Goal: Task Accomplishment & Management: Complete application form

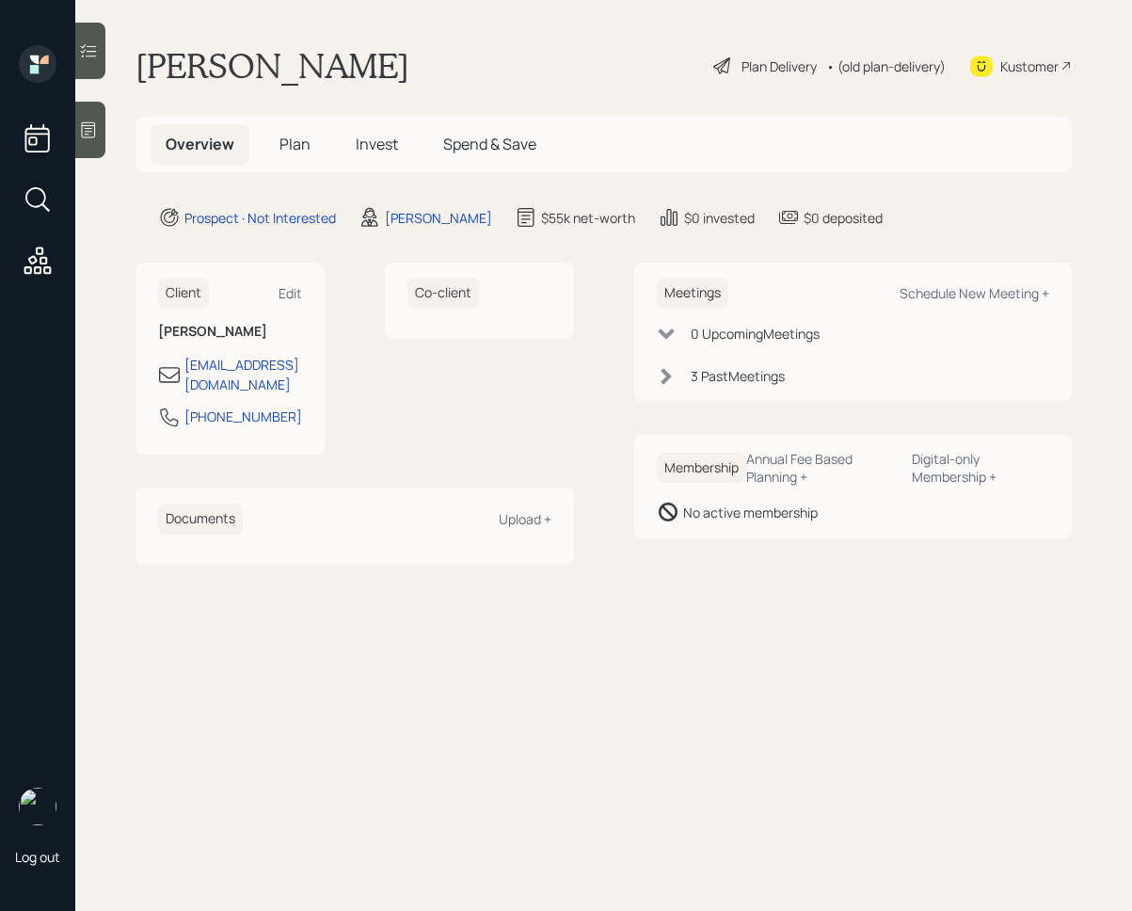
click at [90, 60] on div at bounding box center [90, 51] width 30 height 56
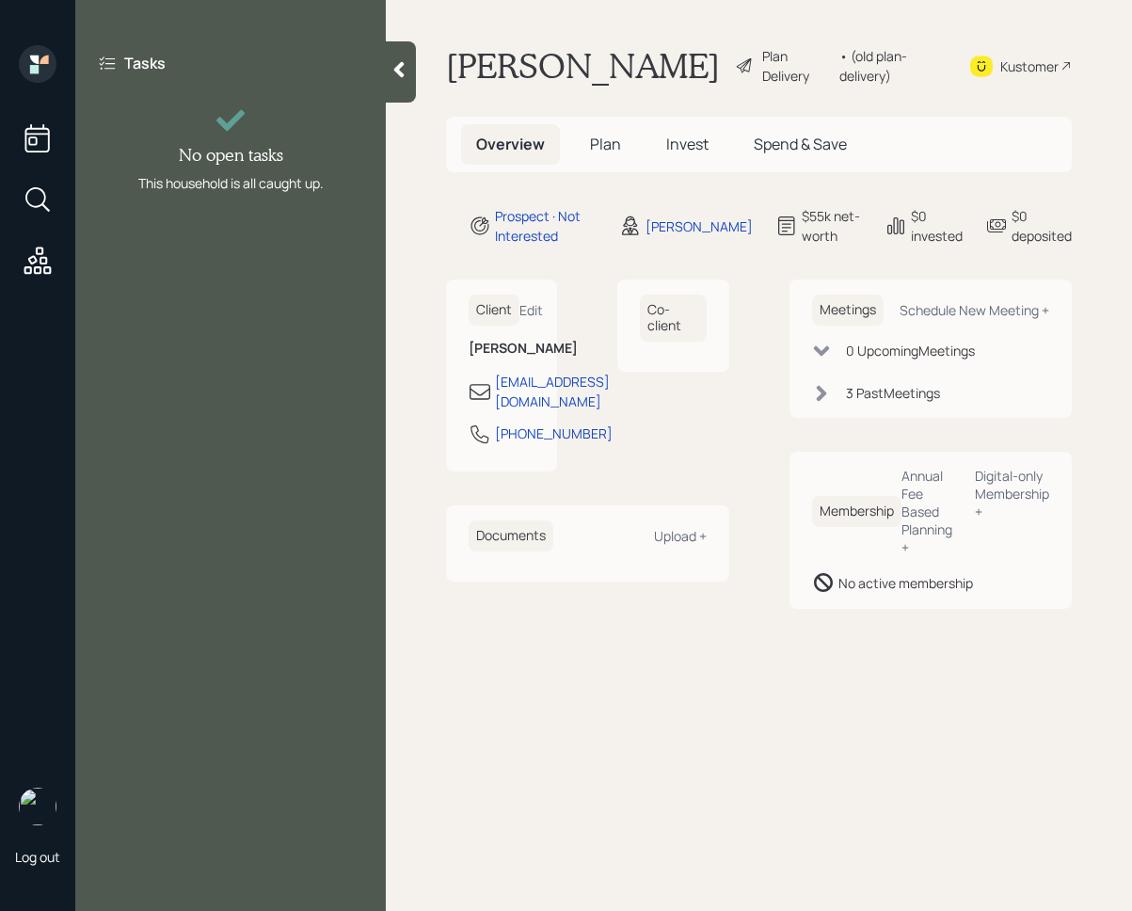
click at [390, 77] on icon at bounding box center [399, 69] width 19 height 19
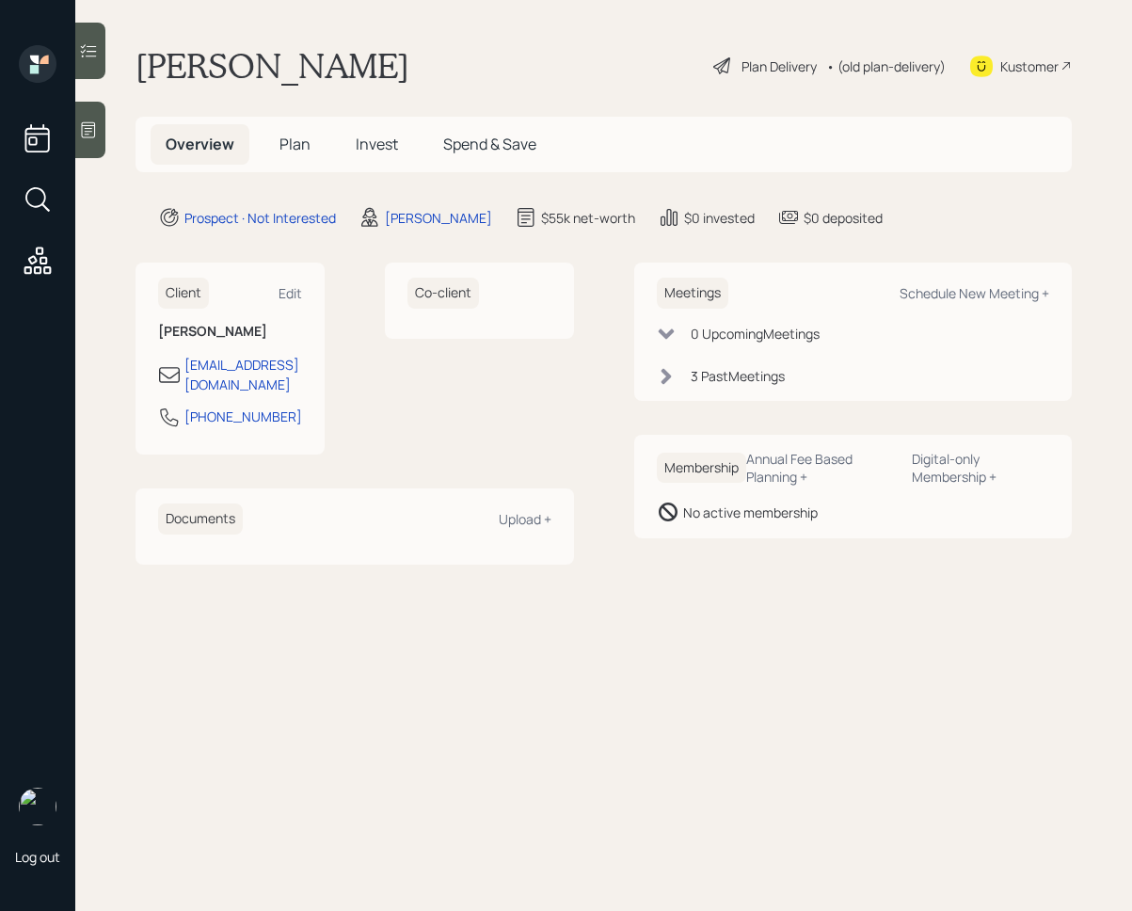
click at [364, 138] on span "Invest" at bounding box center [377, 144] width 42 height 21
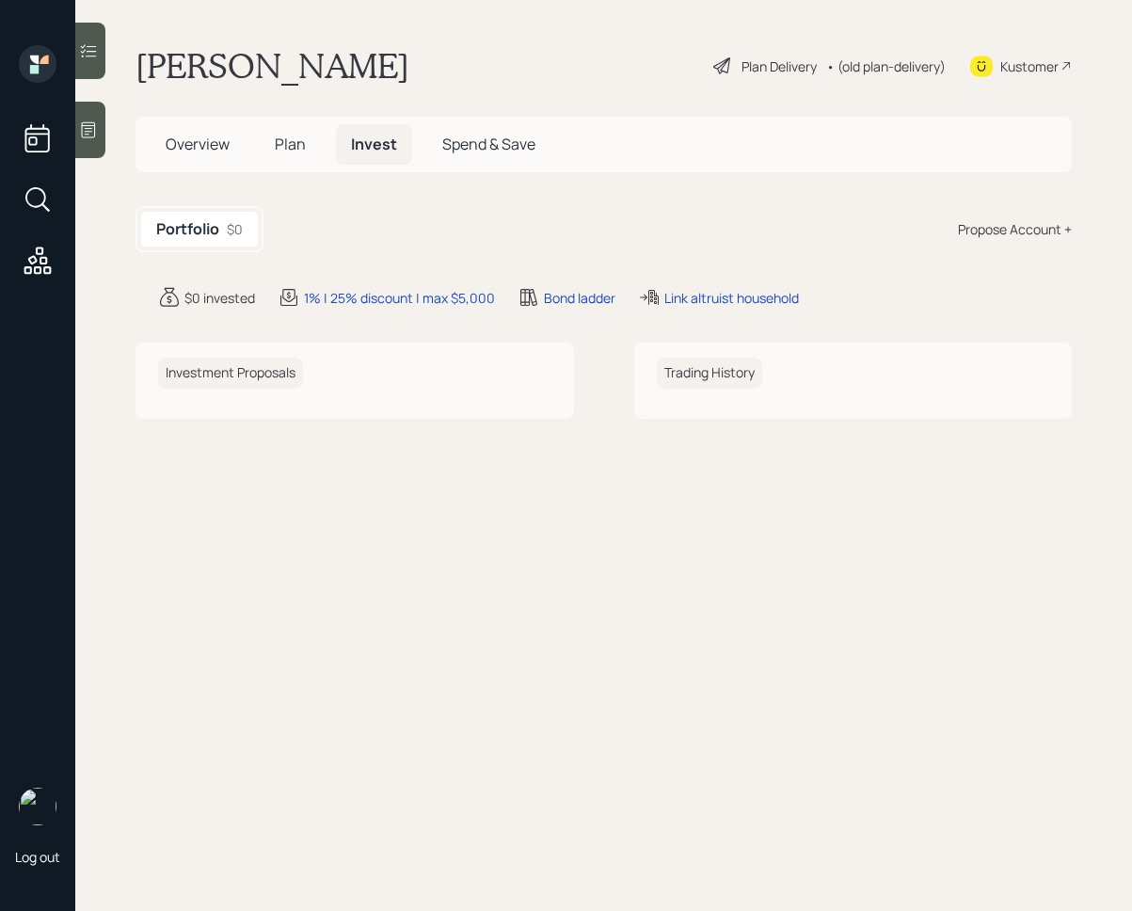
click at [281, 146] on span "Plan" at bounding box center [290, 144] width 31 height 21
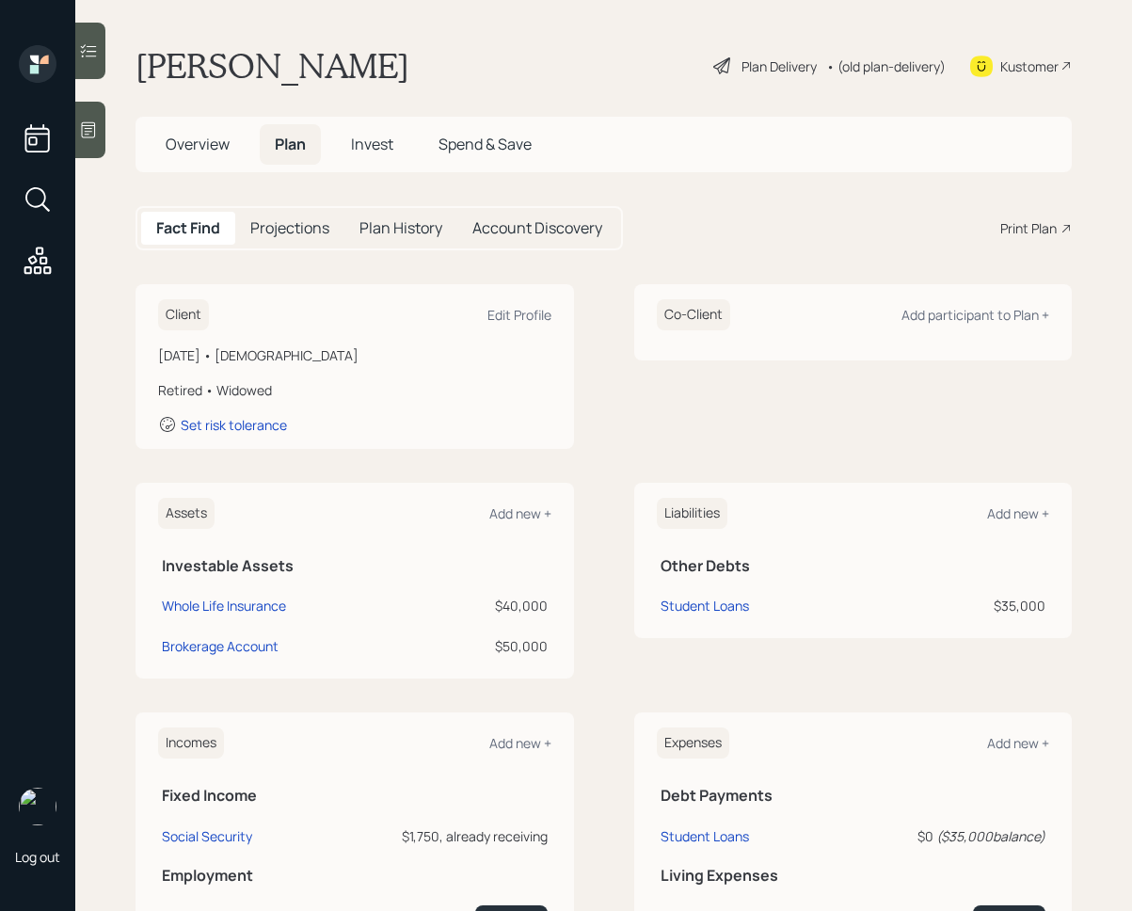
click at [363, 147] on span "Invest" at bounding box center [372, 144] width 42 height 21
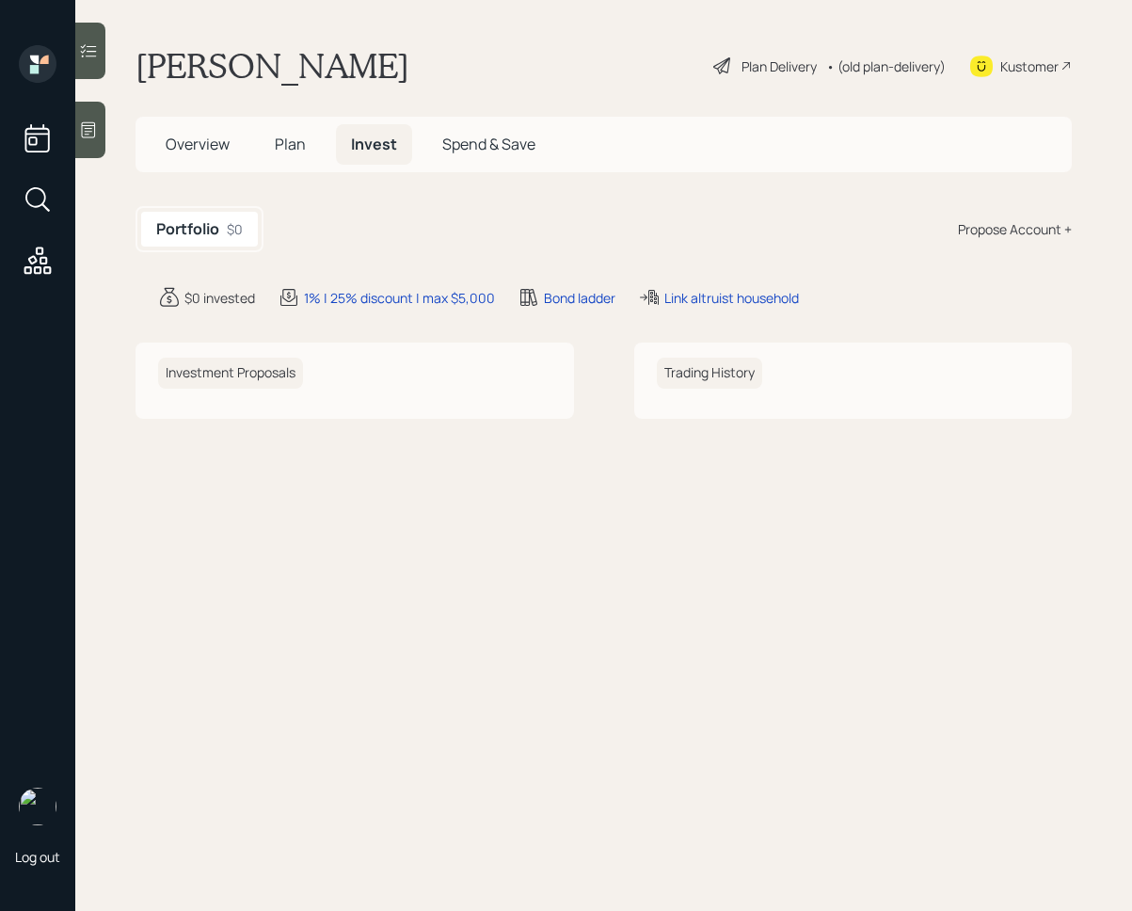
click at [306, 143] on h5 "Plan" at bounding box center [290, 144] width 61 height 40
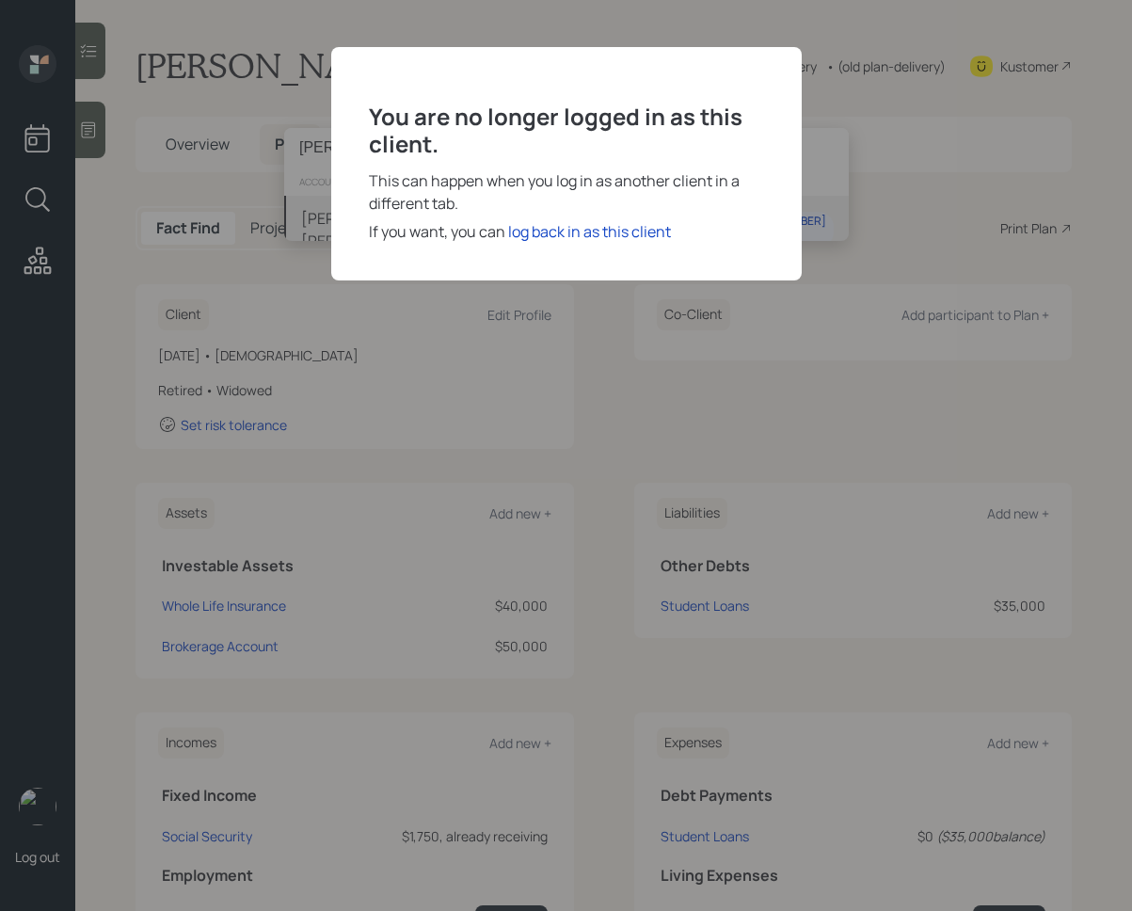
type input "[PERSON_NAME]"
